Goal: Task Accomplishment & Management: Use online tool/utility

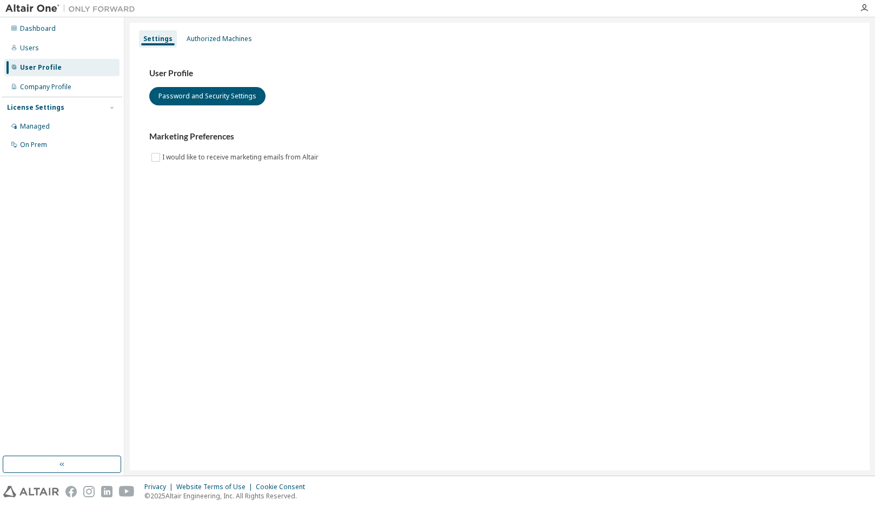
click at [11, 259] on div "Dashboard Users User Profile Company Profile License Settings Managed On Prem" at bounding box center [62, 237] width 121 height 436
click at [214, 38] on div "Authorized Machines" at bounding box center [218, 39] width 65 height 9
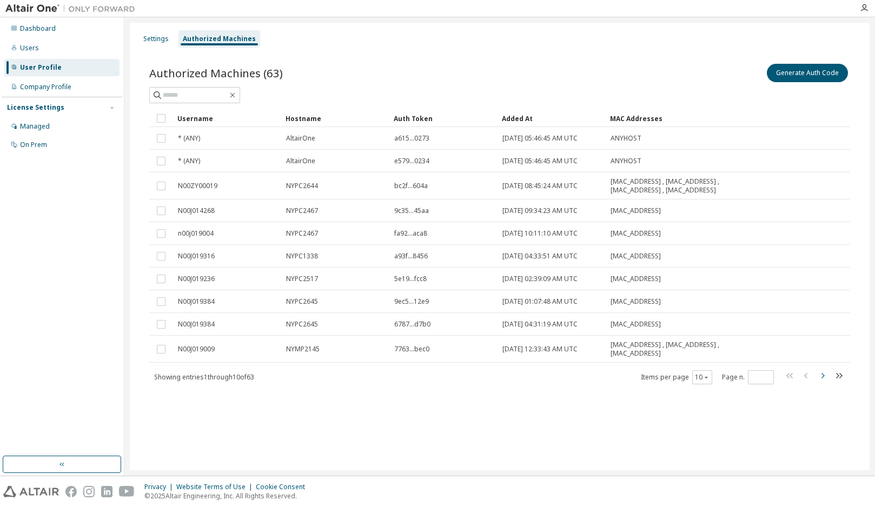
click at [821, 377] on icon "button" at bounding box center [822, 375] width 13 height 13
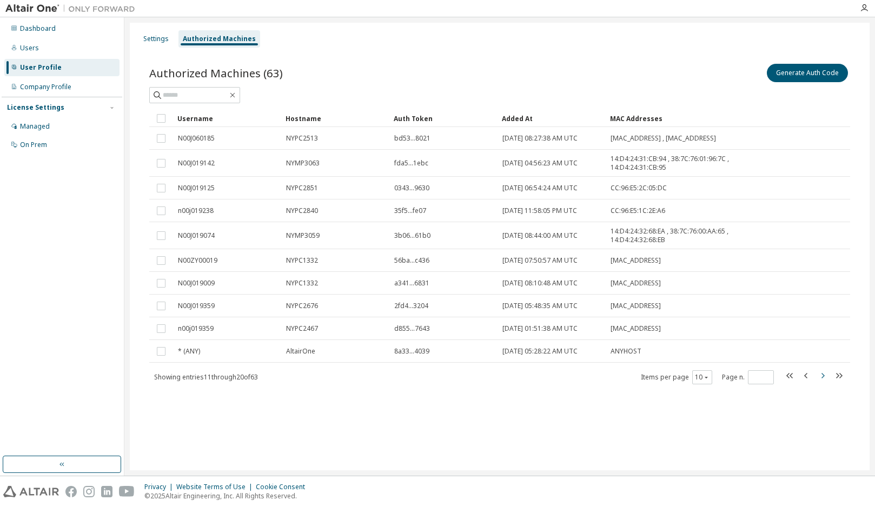
click at [824, 378] on icon "button" at bounding box center [822, 375] width 13 height 13
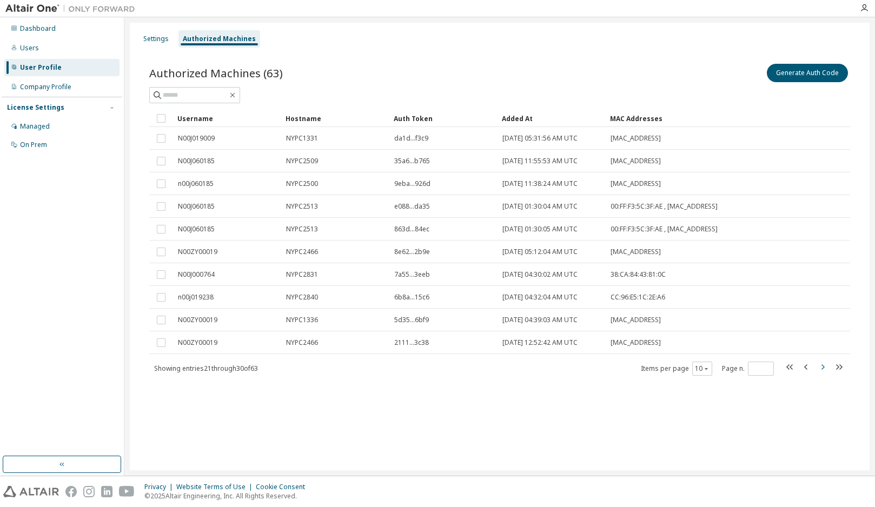
click at [823, 370] on icon "button" at bounding box center [822, 367] width 13 height 13
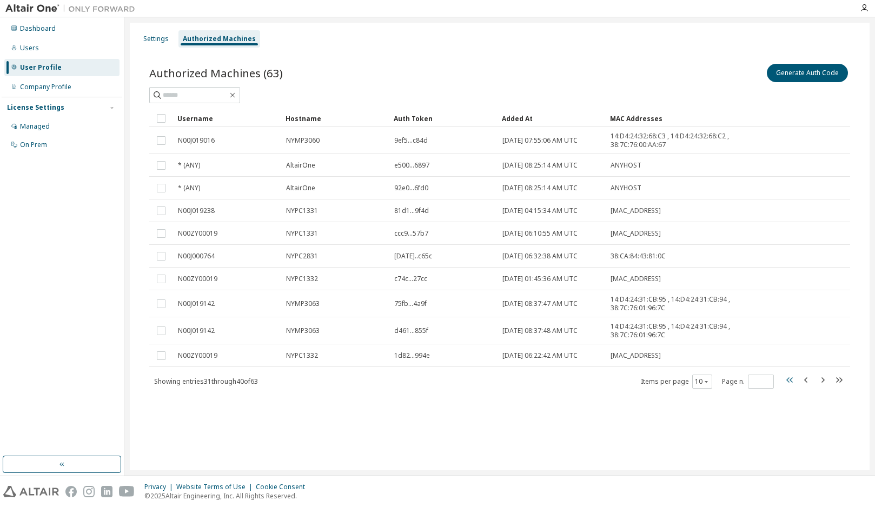
click at [792, 383] on icon "button" at bounding box center [789, 380] width 13 height 13
type input "*"
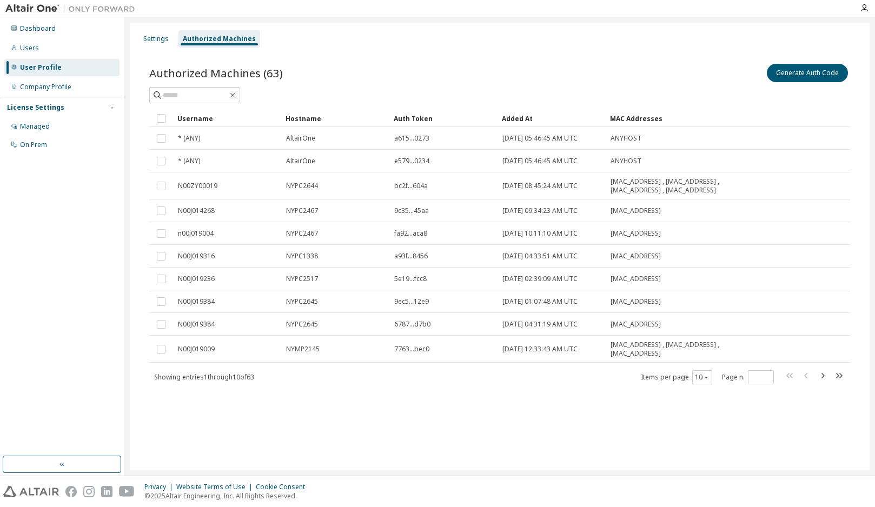
click at [59, 297] on div "Dashboard Users User Profile Company Profile License Settings Managed On Prem" at bounding box center [62, 237] width 121 height 436
click at [791, 70] on button "Generate Auth Code" at bounding box center [806, 73] width 81 height 18
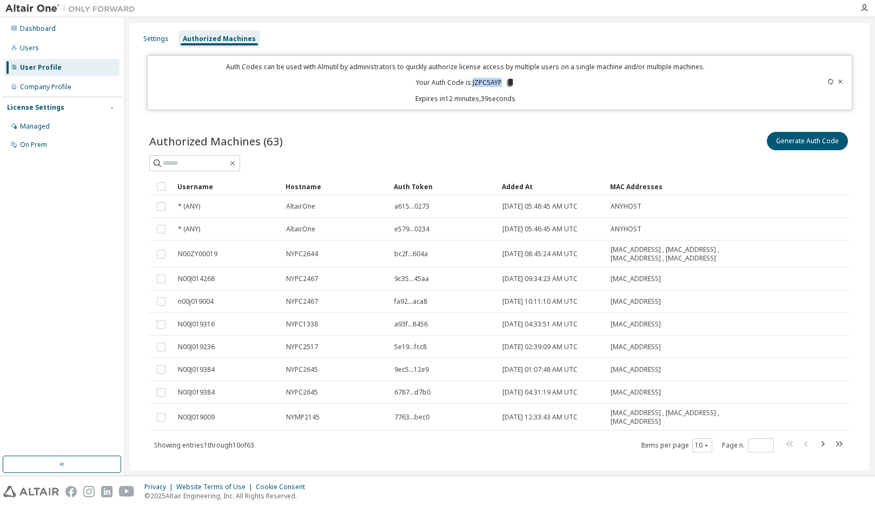
drag, startPoint x: 469, startPoint y: 83, endPoint x: 498, endPoint y: 83, distance: 28.6
click at [498, 83] on p "Your Auth Code is: JZPC5AYP" at bounding box center [465, 83] width 99 height 10
copy p "JZPC5AYP"
